Goal: Information Seeking & Learning: Find specific fact

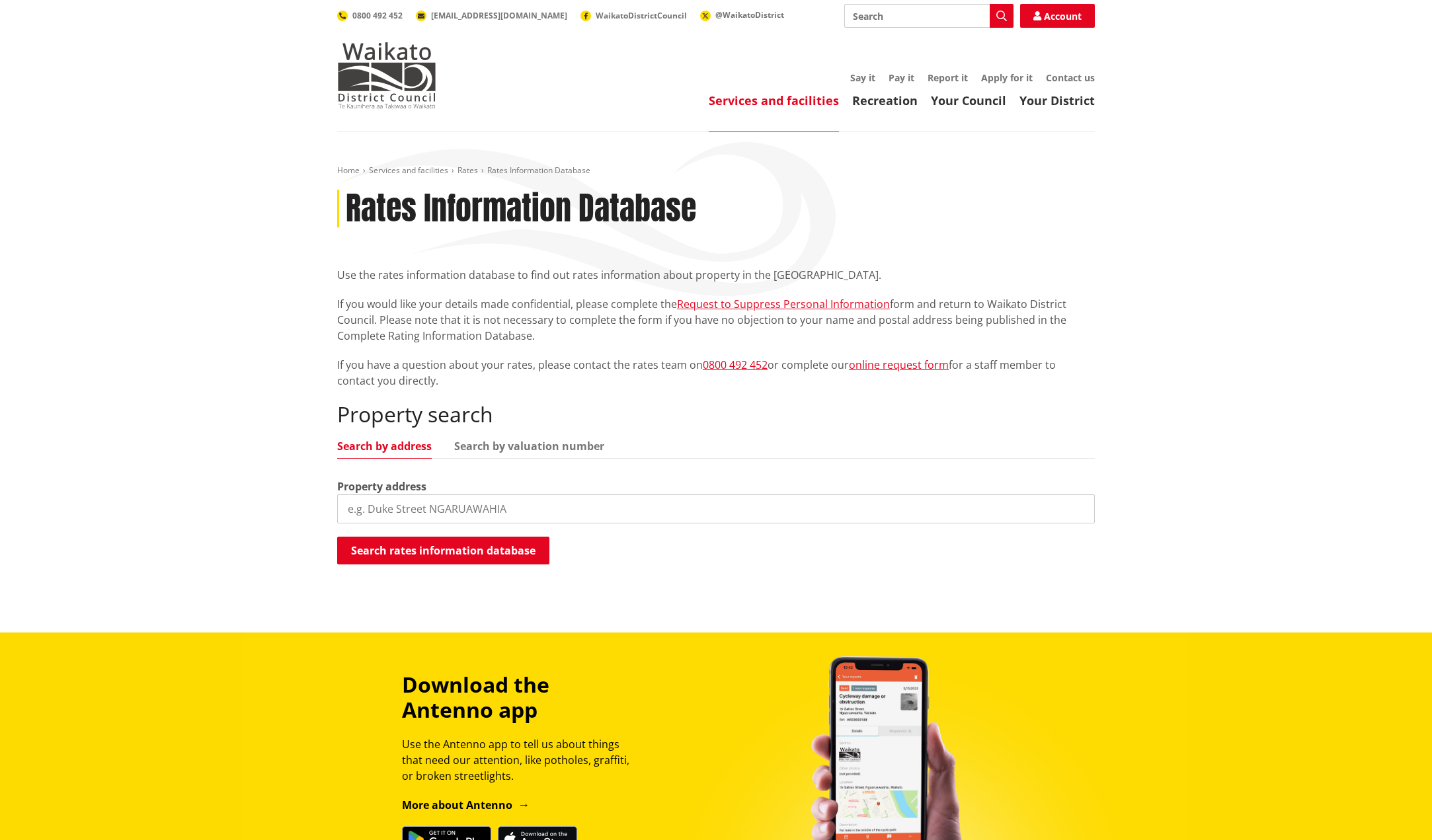
click at [371, 510] on input "search" at bounding box center [716, 509] width 758 height 29
type input "1214 glen murray road"
click at [501, 554] on button "Search rates information database" at bounding box center [443, 550] width 212 height 28
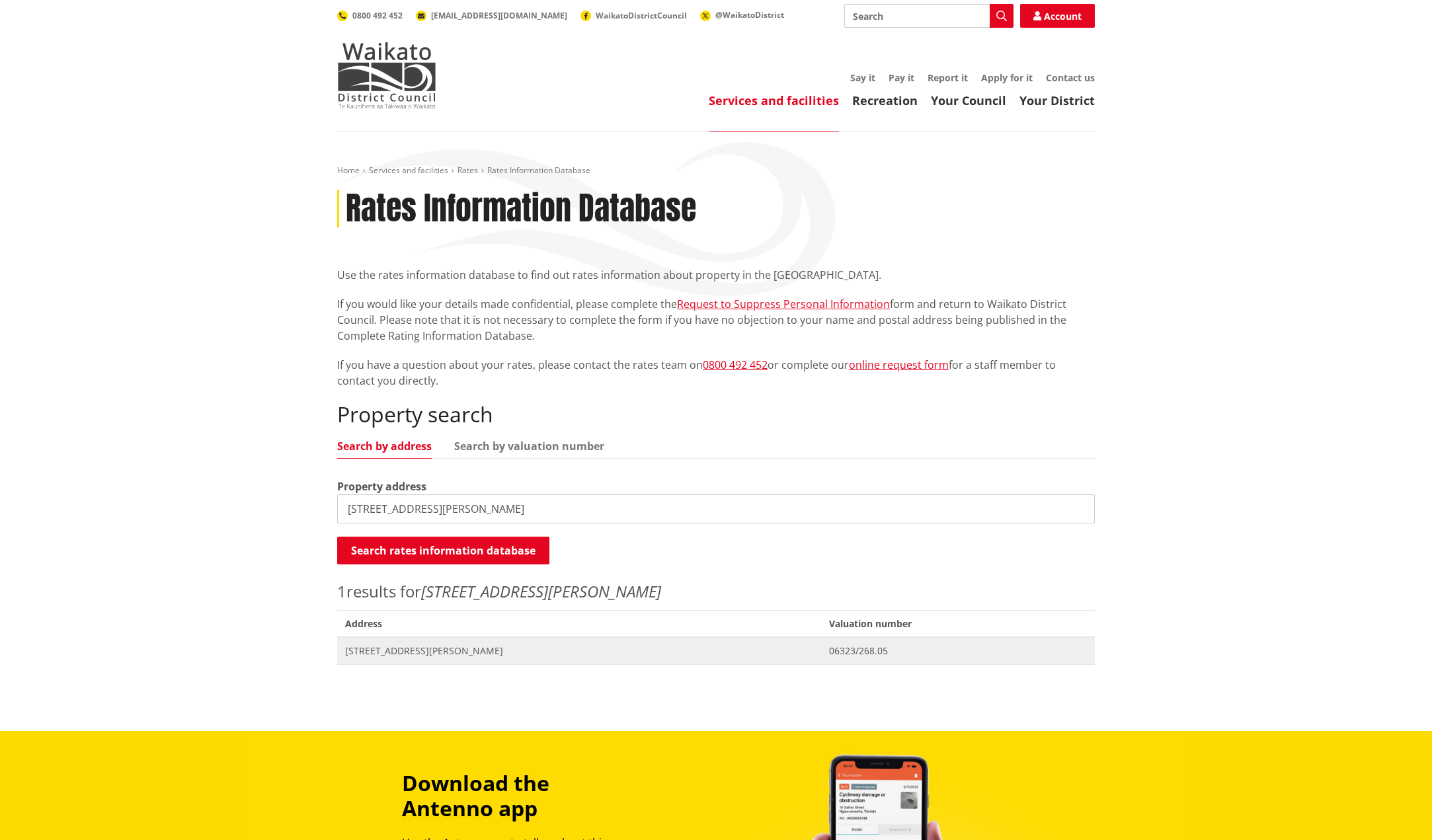
click at [425, 646] on span "[STREET_ADDRESS][PERSON_NAME]" at bounding box center [580, 651] width 468 height 13
click at [428, 652] on span "[STREET_ADDRESS][PERSON_NAME]" at bounding box center [580, 651] width 468 height 13
click at [829, 649] on span "06323/268.05" at bounding box center [958, 651] width 258 height 13
click at [479, 648] on span "[STREET_ADDRESS][PERSON_NAME]" at bounding box center [580, 651] width 468 height 13
click at [466, 541] on button "Search rates information database" at bounding box center [443, 550] width 212 height 28
